Goal: Ask a question

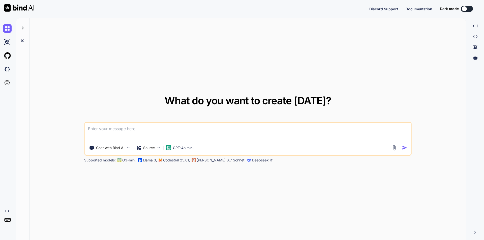
type textarea "x"
click at [185, 128] on textarea at bounding box center [248, 132] width 326 height 19
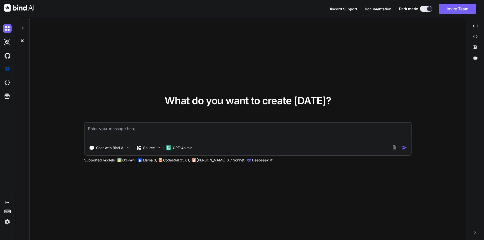
click at [175, 127] on textarea at bounding box center [248, 132] width 326 height 19
type textarea "formulla to convert rate of interest in years to months"
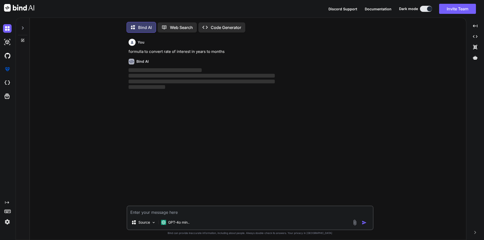
scroll to position [3, 0]
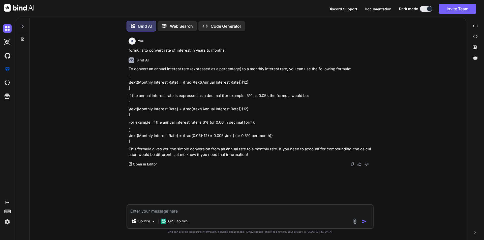
click at [178, 211] on textarea at bounding box center [249, 209] width 245 height 9
drag, startPoint x: 128, startPoint y: 50, endPoint x: 229, endPoint y: 48, distance: 100.5
click at [229, 48] on p "formulla to convert rate of interest in years to months" at bounding box center [250, 51] width 244 height 6
copy p "formulla to convert rate of interest in years to months"
click at [174, 208] on textarea at bounding box center [249, 209] width 245 height 9
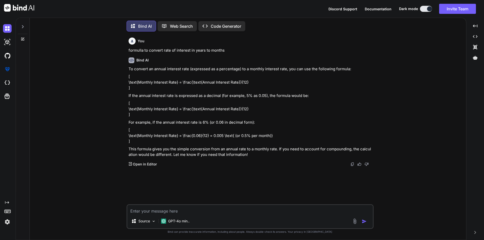
paste textarea "formulla to convert rate of interest in years to months"
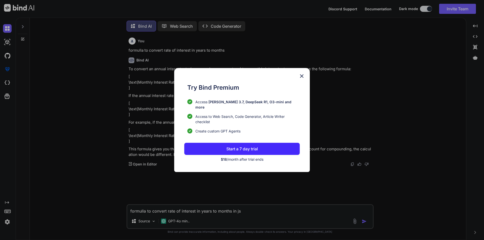
type textarea "formulla to convert rate of interest in years to months in js"
click at [301, 78] on img at bounding box center [301, 76] width 6 height 6
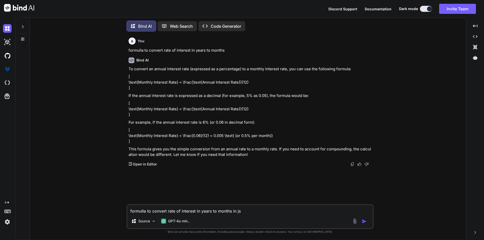
click at [363, 222] on img "button" at bounding box center [363, 221] width 5 height 5
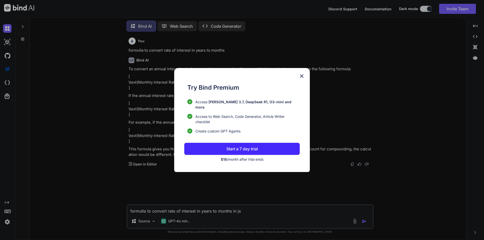
click at [302, 79] on img at bounding box center [301, 76] width 6 height 6
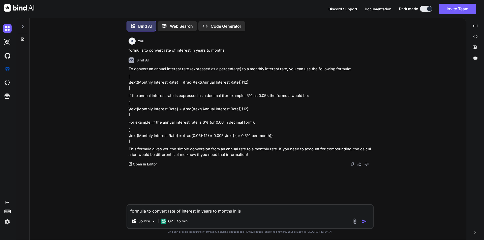
click at [144, 24] on p "Bind AI" at bounding box center [145, 26] width 14 height 6
click at [247, 214] on div "formulla to convert rate of interest in years to months in js Source GPT-4o min…" at bounding box center [249, 216] width 247 height 25
drag, startPoint x: 253, startPoint y: 211, endPoint x: 129, endPoint y: 210, distance: 123.9
click at [129, 210] on textarea "formulla to convert rate of interest in years to months in js" at bounding box center [249, 209] width 245 height 9
click at [140, 27] on p "Bind AI" at bounding box center [145, 26] width 14 height 6
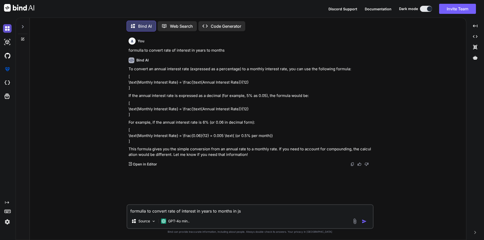
click at [8, 28] on img at bounding box center [7, 28] width 9 height 9
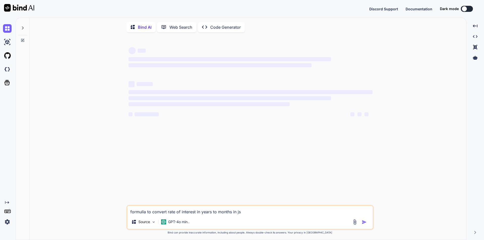
click at [215, 150] on div "‌ ‌ ‌ ‌ ‌ ‌ ‌ ‌ ‌ ‌ ‌ ‌ ‌ ‌" at bounding box center [250, 120] width 246 height 169
click at [252, 213] on textarea "formulla to convert rate of interest in years to months in js" at bounding box center [249, 210] width 245 height 9
click at [232, 147] on div "‌ ‌ ‌ ‌ ‌ ‌ ‌ ‌ ‌ ‌ ‌ ‌ ‌ ‌" at bounding box center [250, 120] width 246 height 169
click at [152, 223] on img at bounding box center [153, 222] width 4 height 4
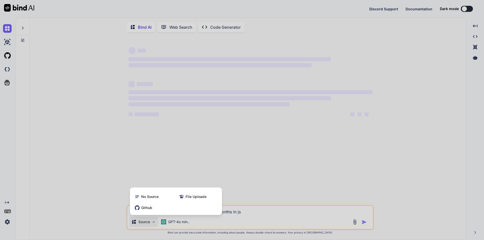
click at [152, 223] on div at bounding box center [242, 120] width 484 height 240
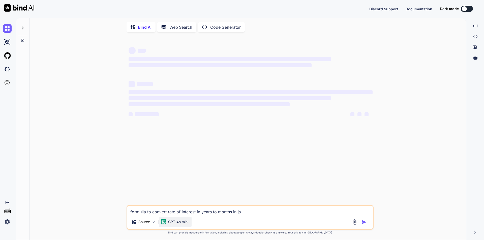
click at [168, 221] on div "GPT-4o min.." at bounding box center [175, 221] width 28 height 5
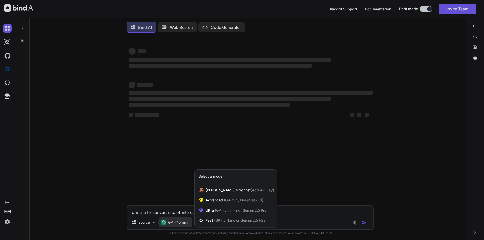
click at [164, 186] on div at bounding box center [242, 120] width 484 height 240
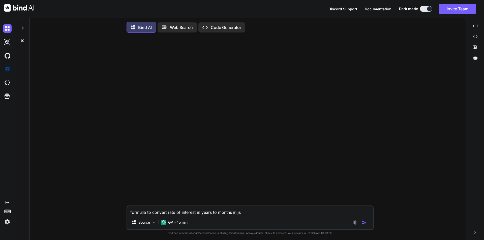
click at [269, 213] on textarea "formulla to convert rate of interest in years to months in js" at bounding box center [249, 210] width 245 height 9
click at [363, 225] on img "button" at bounding box center [363, 222] width 5 height 5
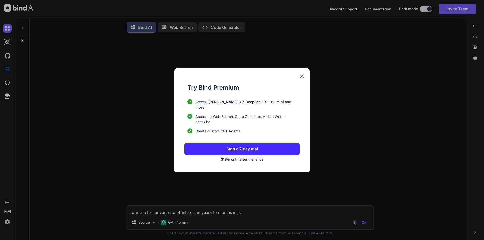
click at [305, 80] on div "Try Bind Premium Access Claude 3.7, DeepSeek R1, O3-mini and more Access to Web…" at bounding box center [242, 120] width 136 height 104
click at [302, 78] on img at bounding box center [301, 76] width 6 height 6
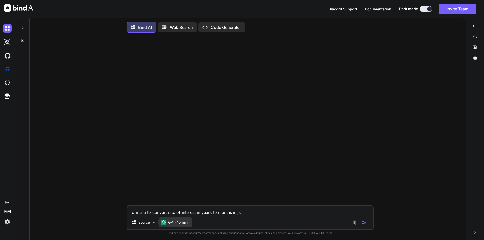
click at [178, 223] on p "GPT-4o min.." at bounding box center [178, 222] width 21 height 5
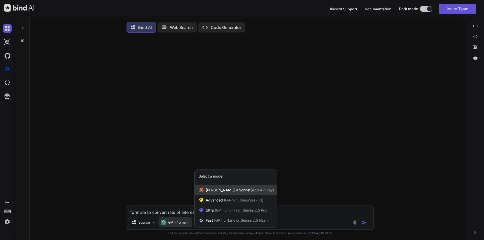
click at [250, 191] on span "(Add API Key)" at bounding box center [261, 190] width 23 height 4
type textarea "x"
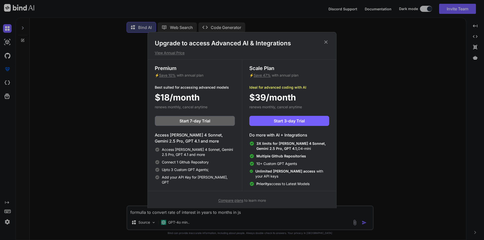
click at [326, 42] on icon at bounding box center [325, 41] width 3 height 3
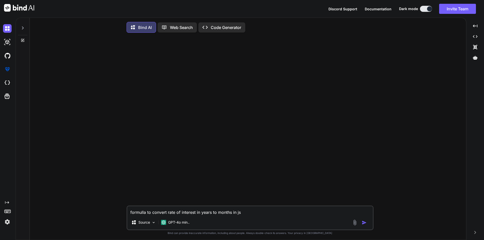
click at [209, 104] on div at bounding box center [250, 121] width 246 height 169
